Goal: Entertainment & Leisure: Consume media (video, audio)

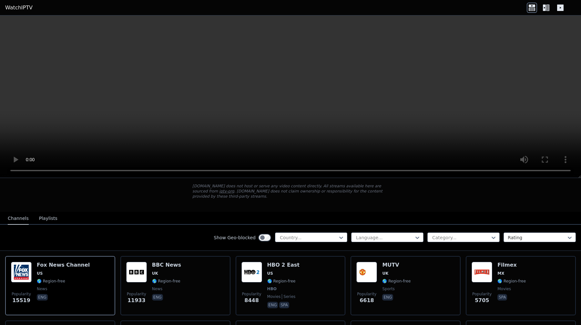
scroll to position [37, 0]
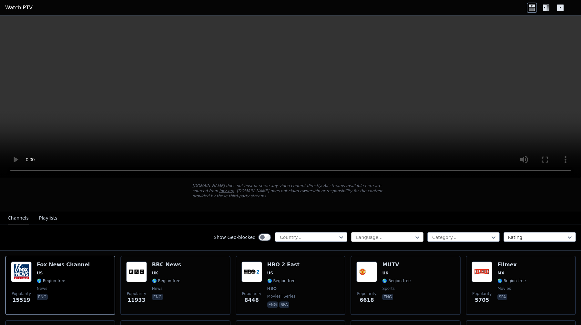
click at [393, 236] on div at bounding box center [384, 237] width 59 height 6
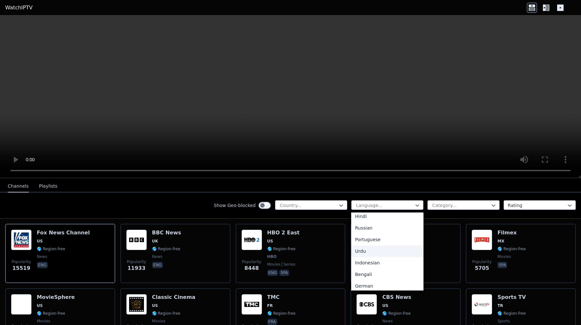
scroll to position [57, 0]
click at [376, 246] on div "Russian" at bounding box center [387, 245] width 72 height 12
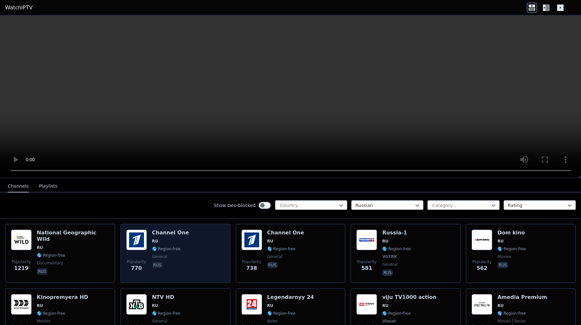
click at [173, 237] on div "Channel One RU 🌎 Region-free general rus" at bounding box center [170, 254] width 37 height 48
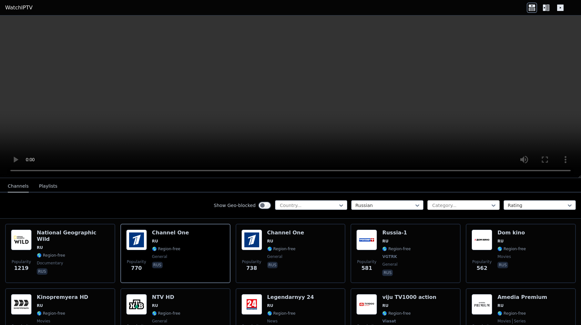
click at [458, 200] on div "Category..." at bounding box center [463, 205] width 72 height 10
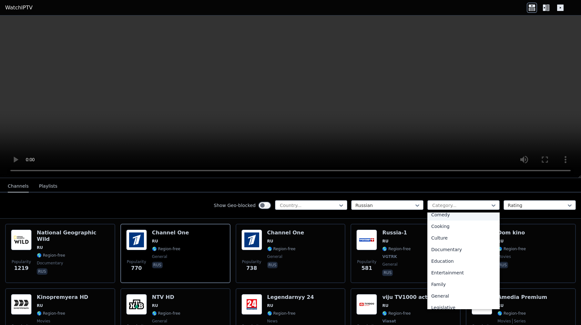
scroll to position [158, 0]
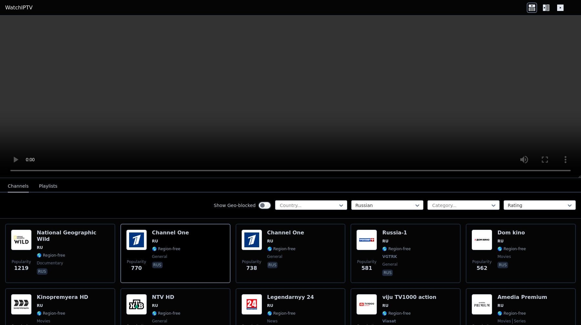
click at [205, 190] on nav "Channels Playlists" at bounding box center [290, 186] width 581 height 13
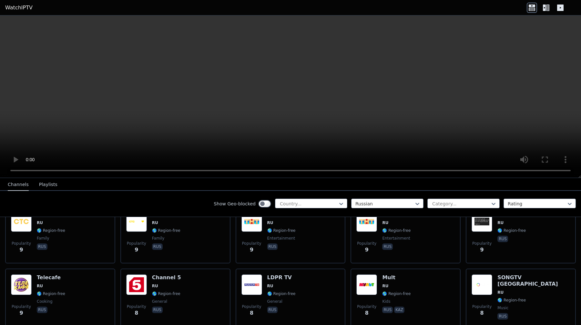
scroll to position [3183, 0]
